Goal: Transaction & Acquisition: Purchase product/service

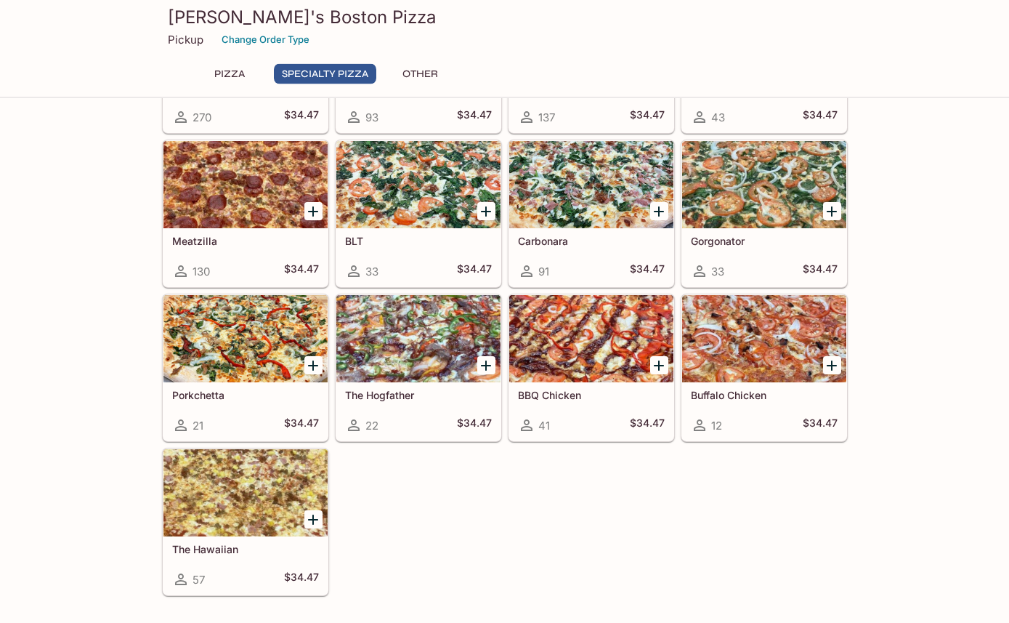
scroll to position [754, 0]
click at [223, 495] on div at bounding box center [245, 492] width 164 height 87
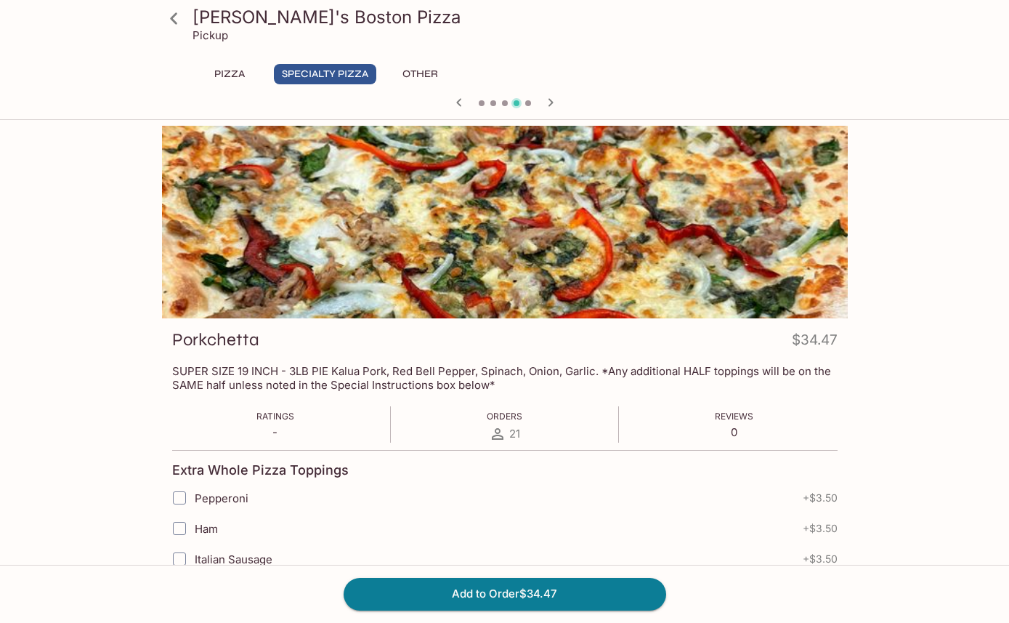
click at [227, 81] on button "Pizza" at bounding box center [229, 74] width 65 height 20
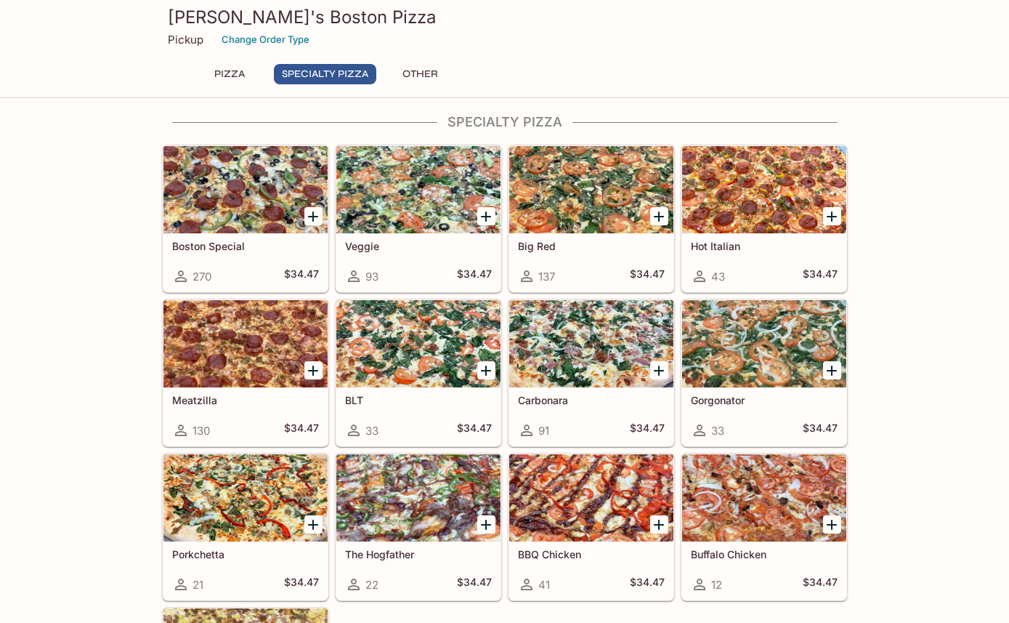
scroll to position [589, 0]
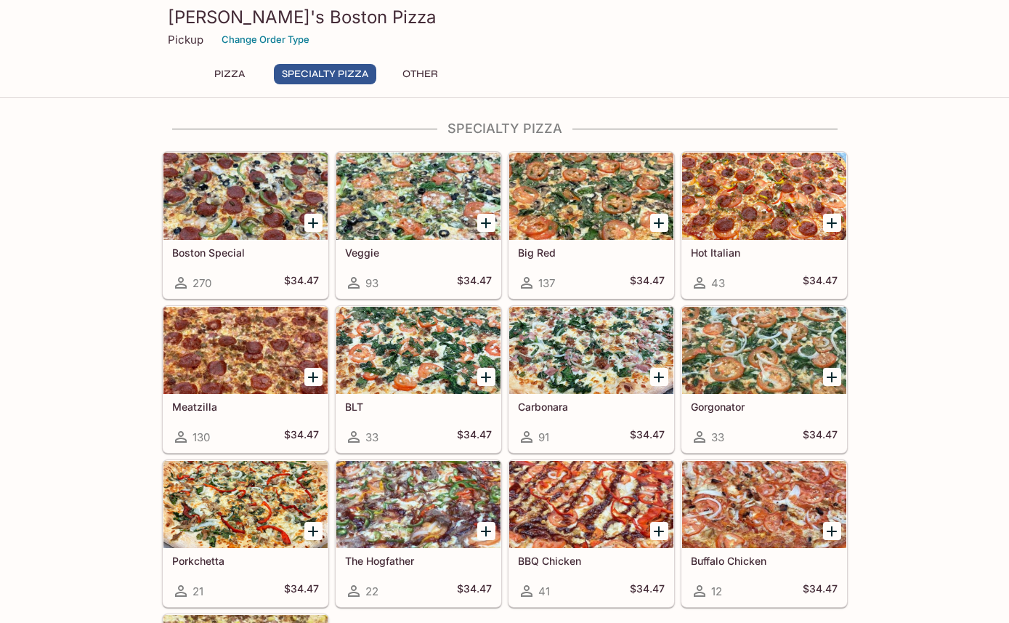
click at [227, 193] on div at bounding box center [245, 196] width 164 height 87
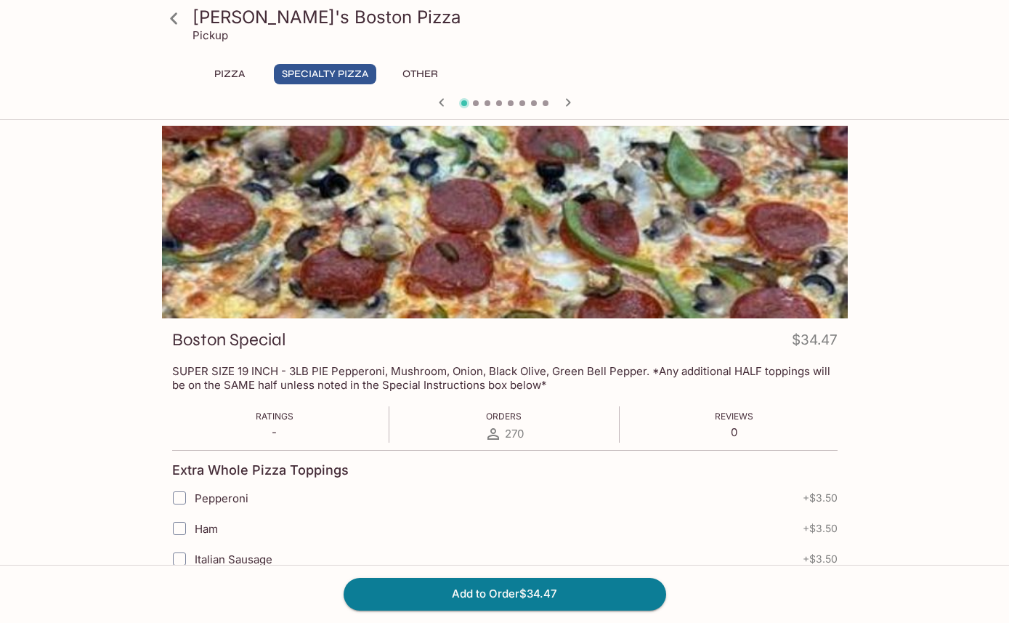
click at [172, 23] on icon at bounding box center [173, 18] width 25 height 25
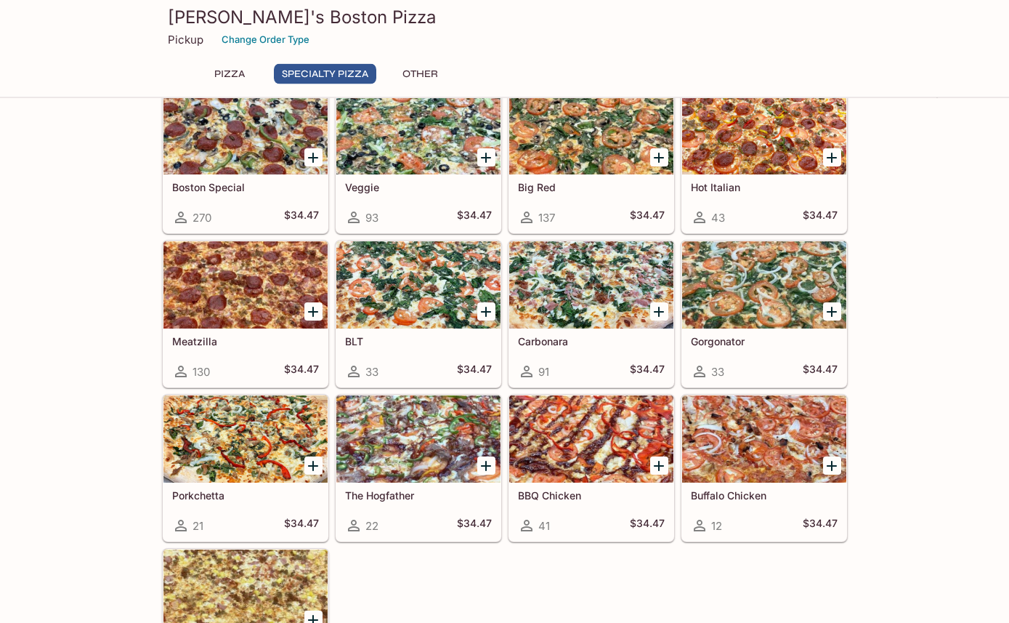
scroll to position [634, 0]
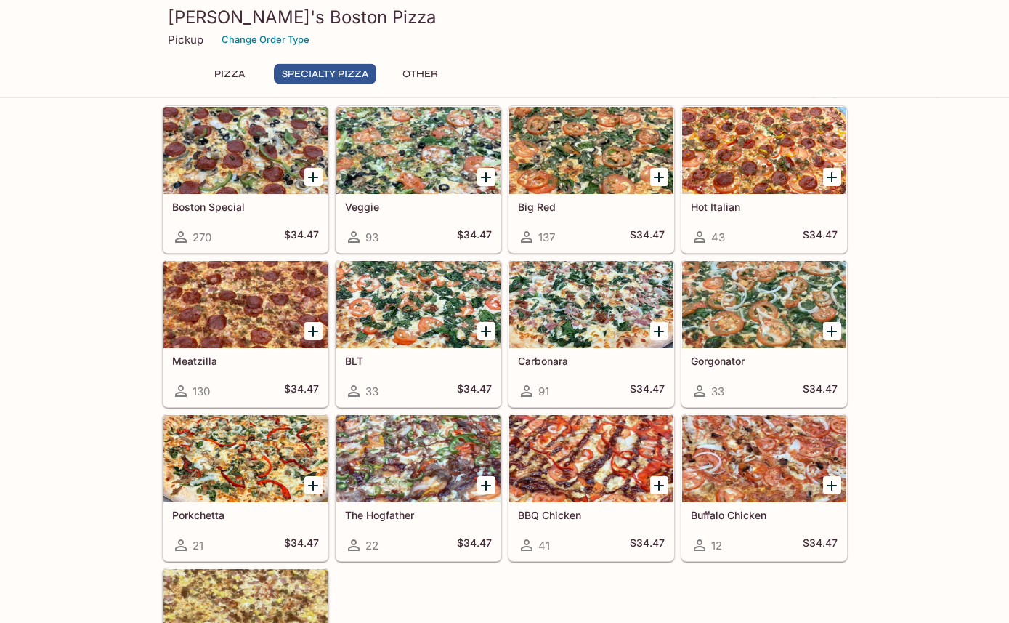
click at [430, 59] on div "[PERSON_NAME]'s Boston Pizza Pickup Change Order Type Pizza Specialty Pizza Oth…" at bounding box center [504, 46] width 697 height 93
click at [429, 65] on button "Other" at bounding box center [420, 74] width 65 height 20
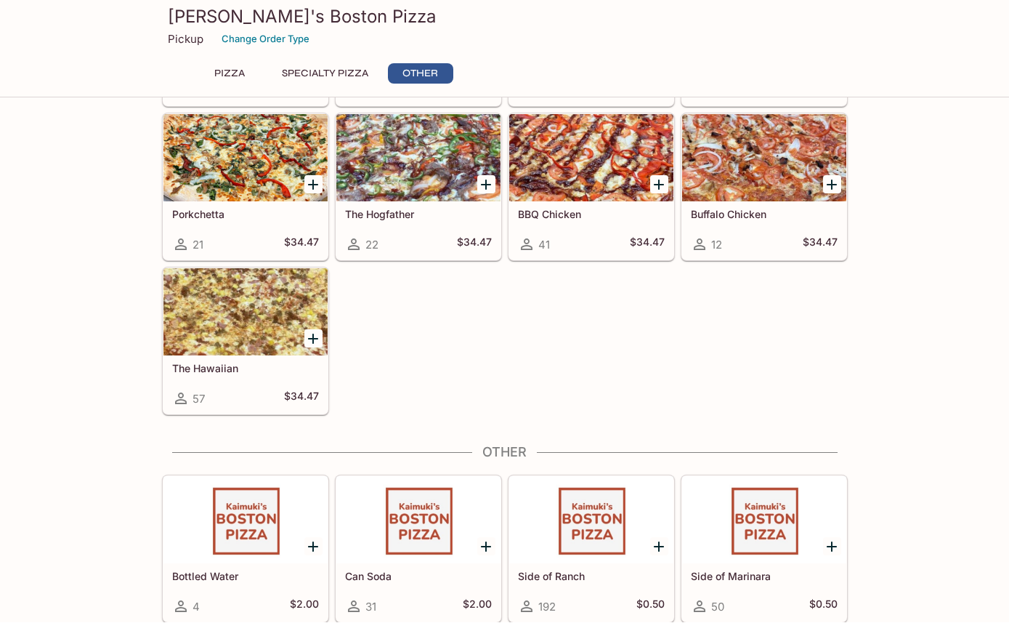
scroll to position [935, 0]
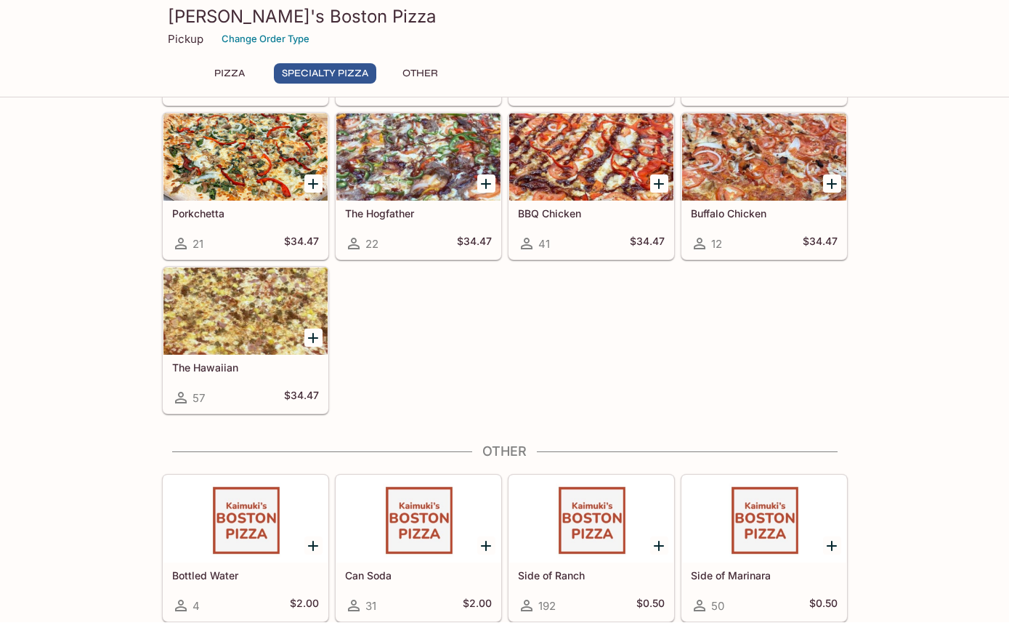
click at [231, 77] on button "Pizza" at bounding box center [229, 74] width 65 height 20
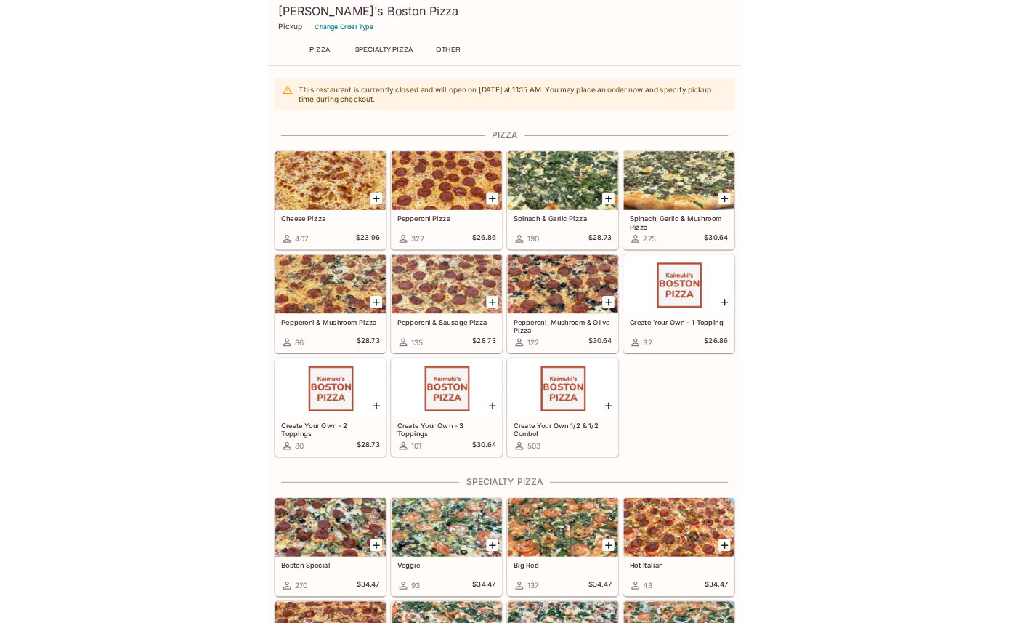
scroll to position [70, 0]
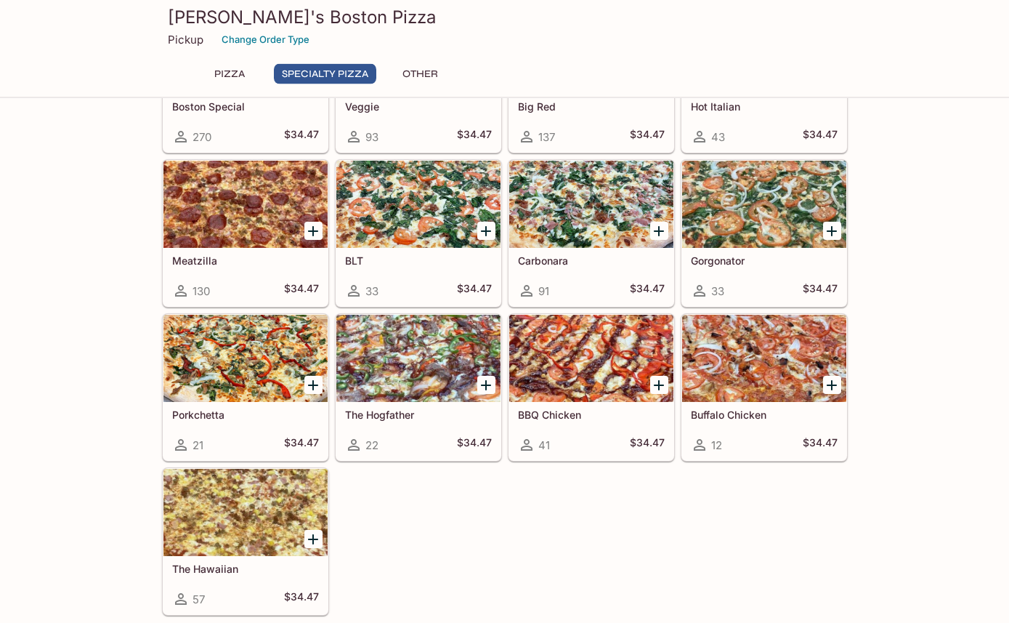
scroll to position [729, 0]
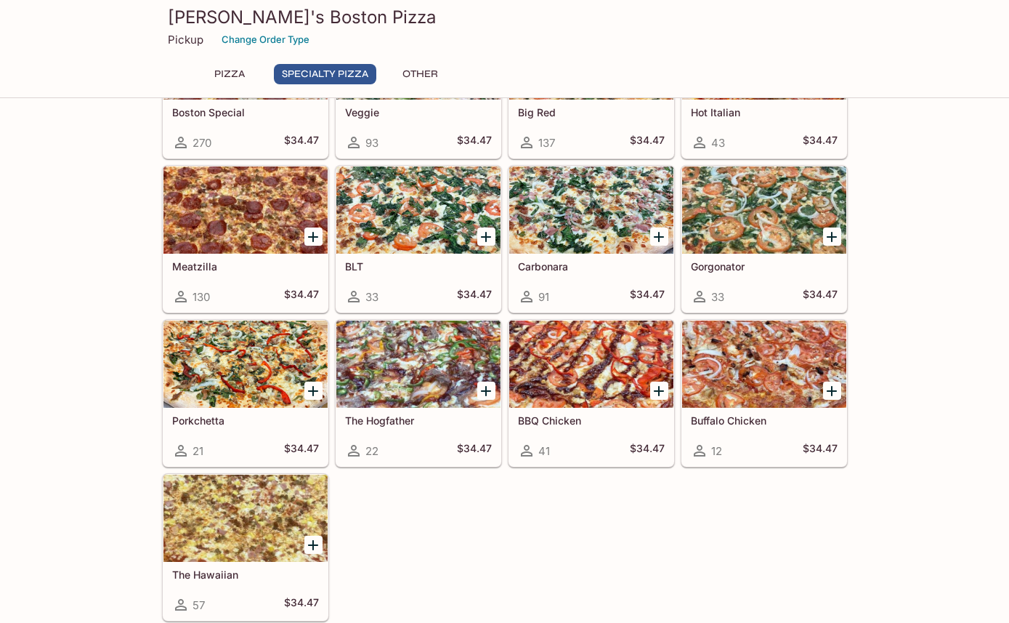
click at [414, 368] on div at bounding box center [418, 363] width 164 height 87
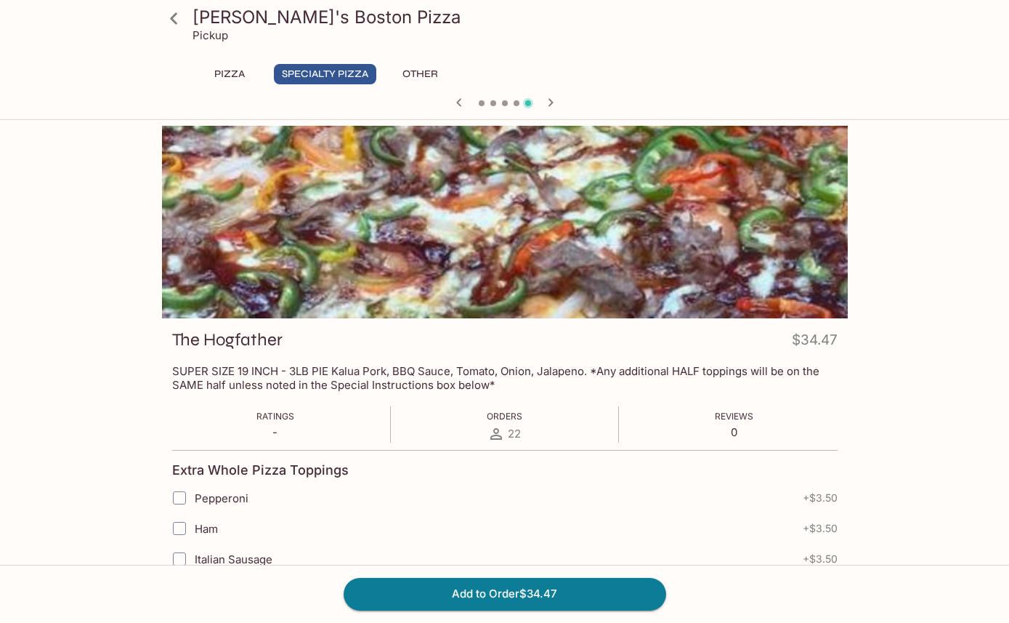
click at [231, 92] on div "Pizza Specialty Pizza Other" at bounding box center [505, 78] width 628 height 29
click at [320, 84] on button "Specialty Pizza" at bounding box center [325, 74] width 102 height 20
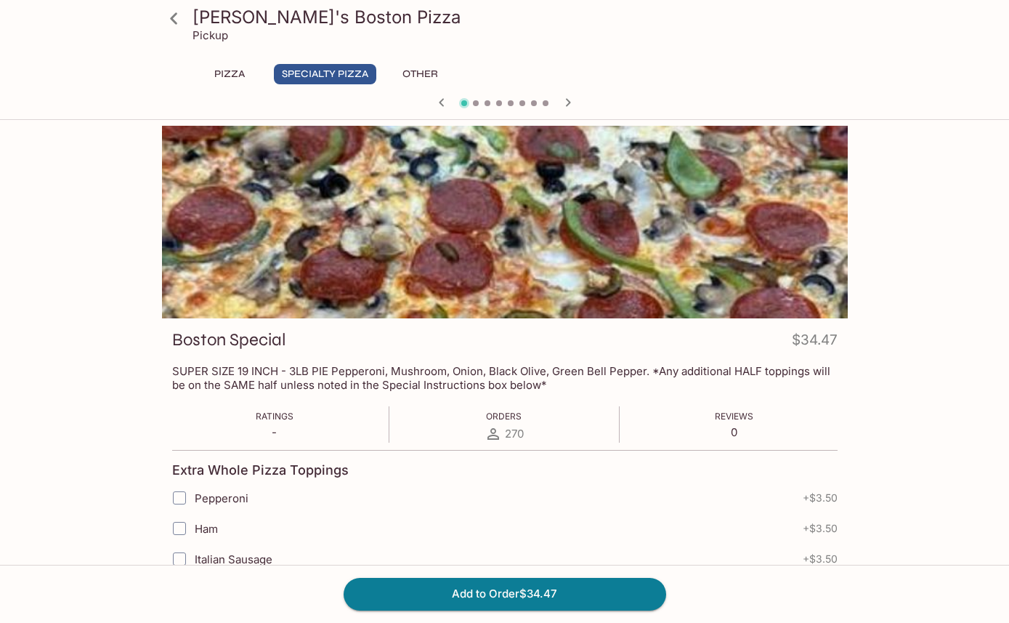
click at [182, 20] on icon at bounding box center [173, 18] width 25 height 25
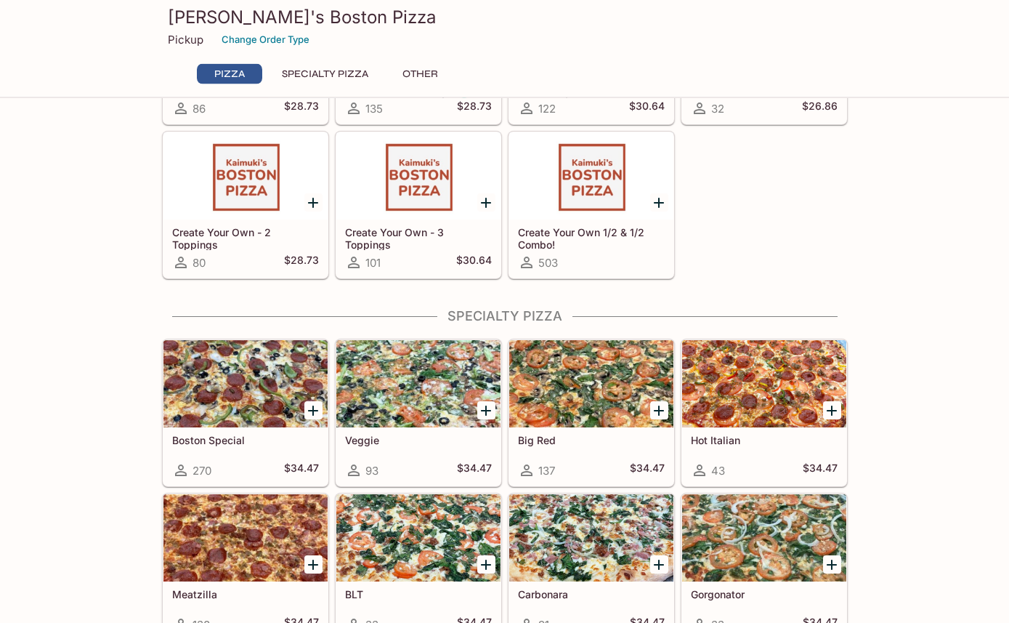
scroll to position [401, 0]
click at [613, 549] on div at bounding box center [591, 537] width 164 height 87
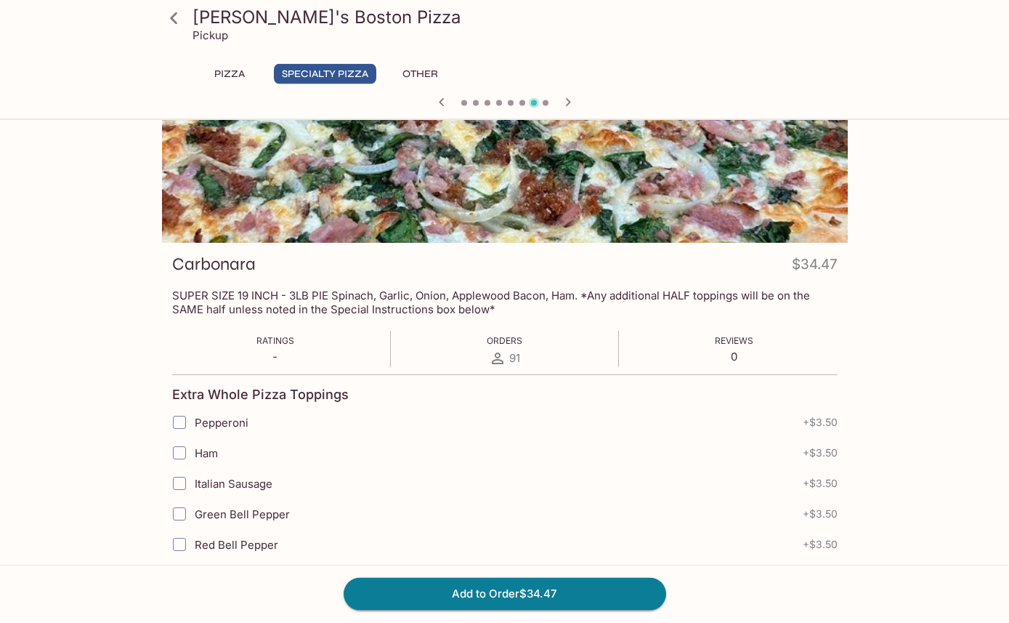
scroll to position [76, 0]
click at [322, 70] on button "Specialty Pizza" at bounding box center [325, 74] width 102 height 20
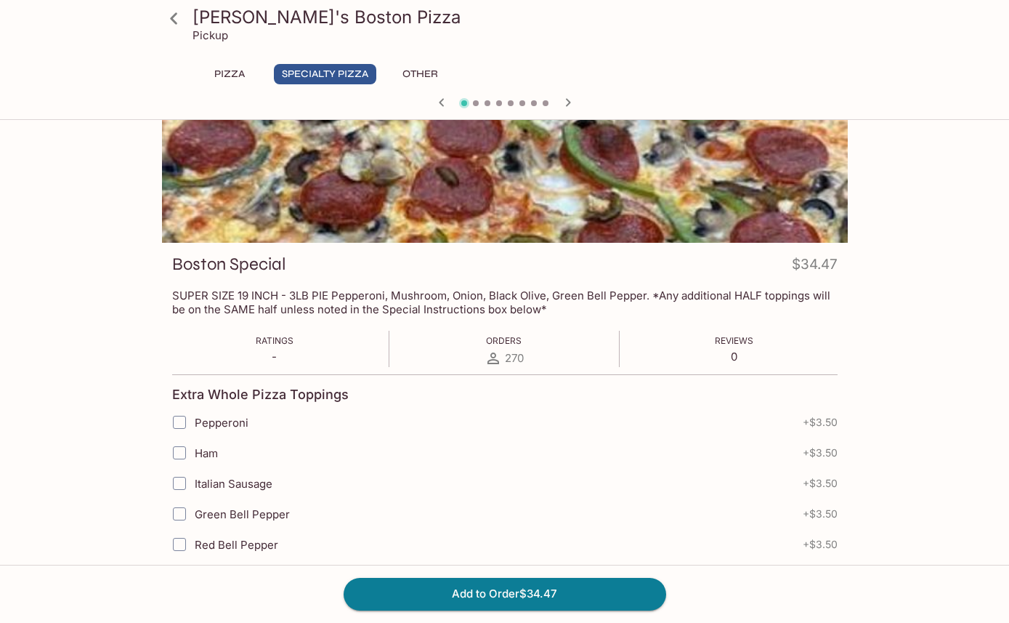
click at [328, 75] on button "Specialty Pizza" at bounding box center [325, 74] width 102 height 20
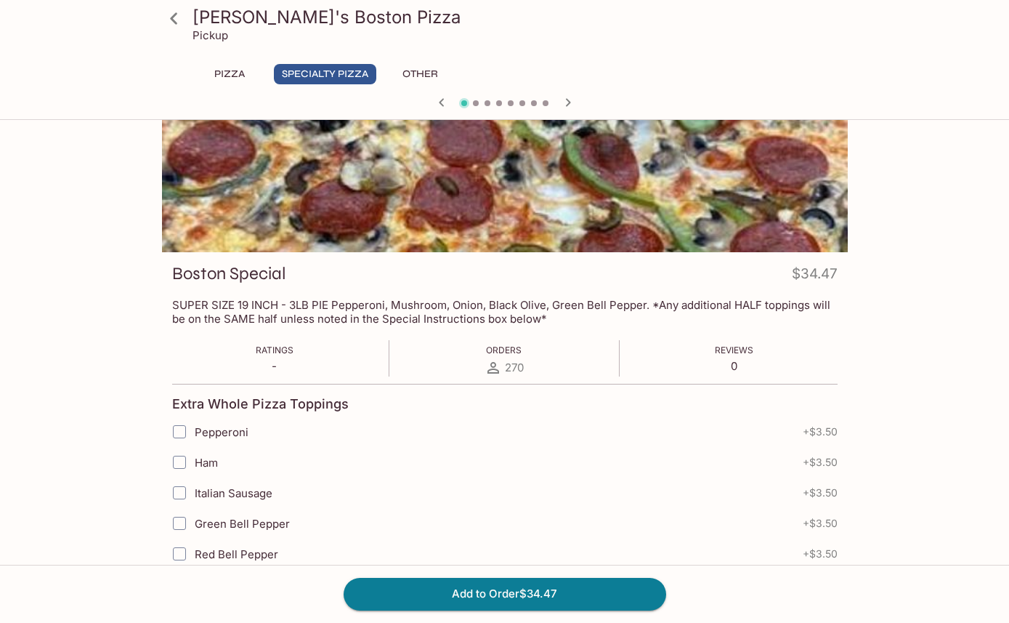
scroll to position [0, 0]
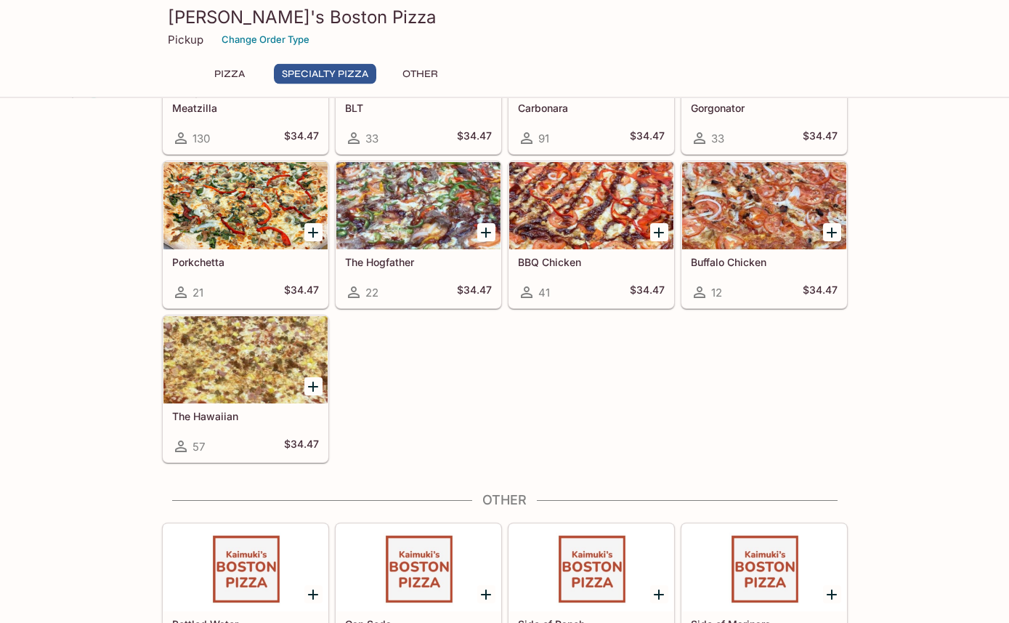
scroll to position [886, 0]
click at [214, 367] on div at bounding box center [245, 360] width 164 height 87
